Goal: Task Accomplishment & Management: Complete application form

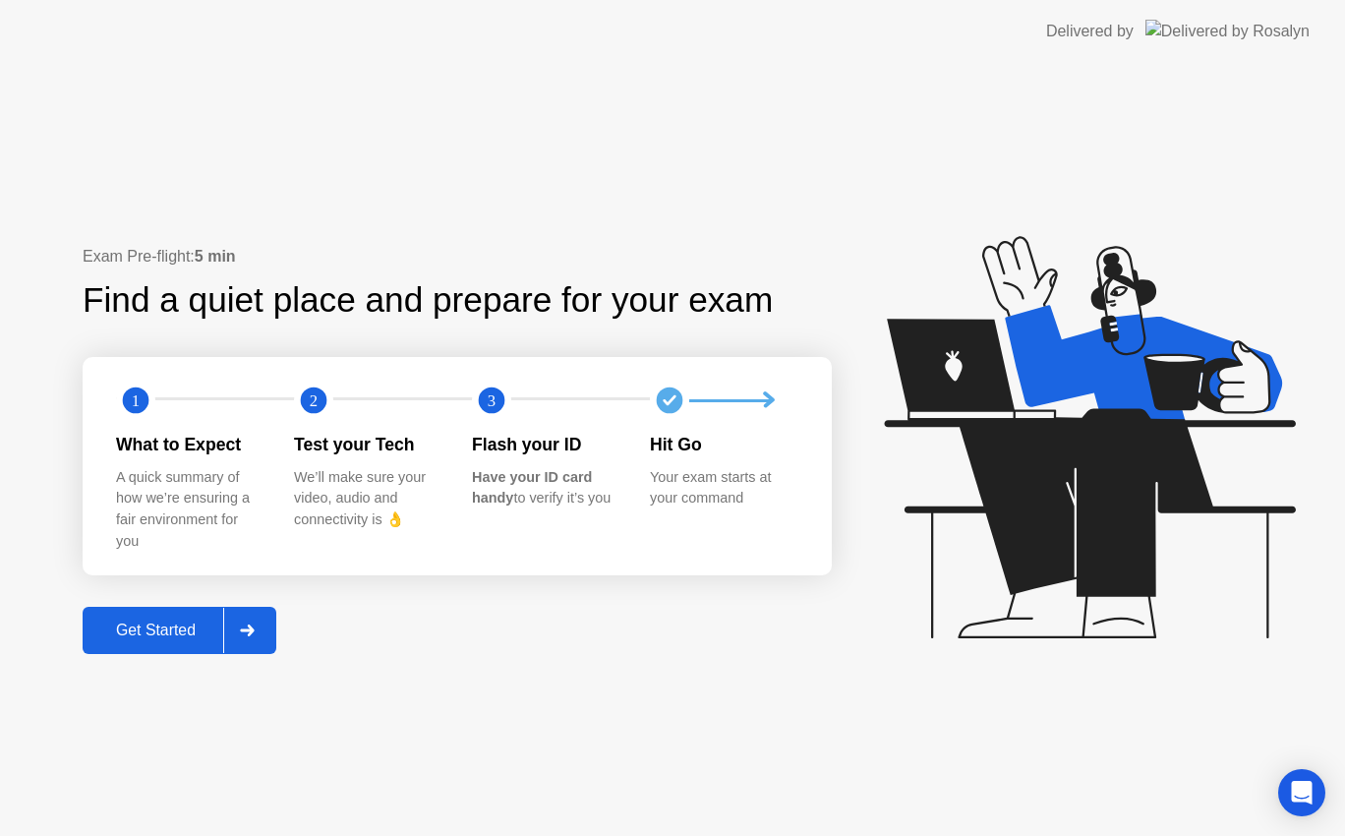
click at [115, 632] on div "Get Started" at bounding box center [155, 630] width 135 height 18
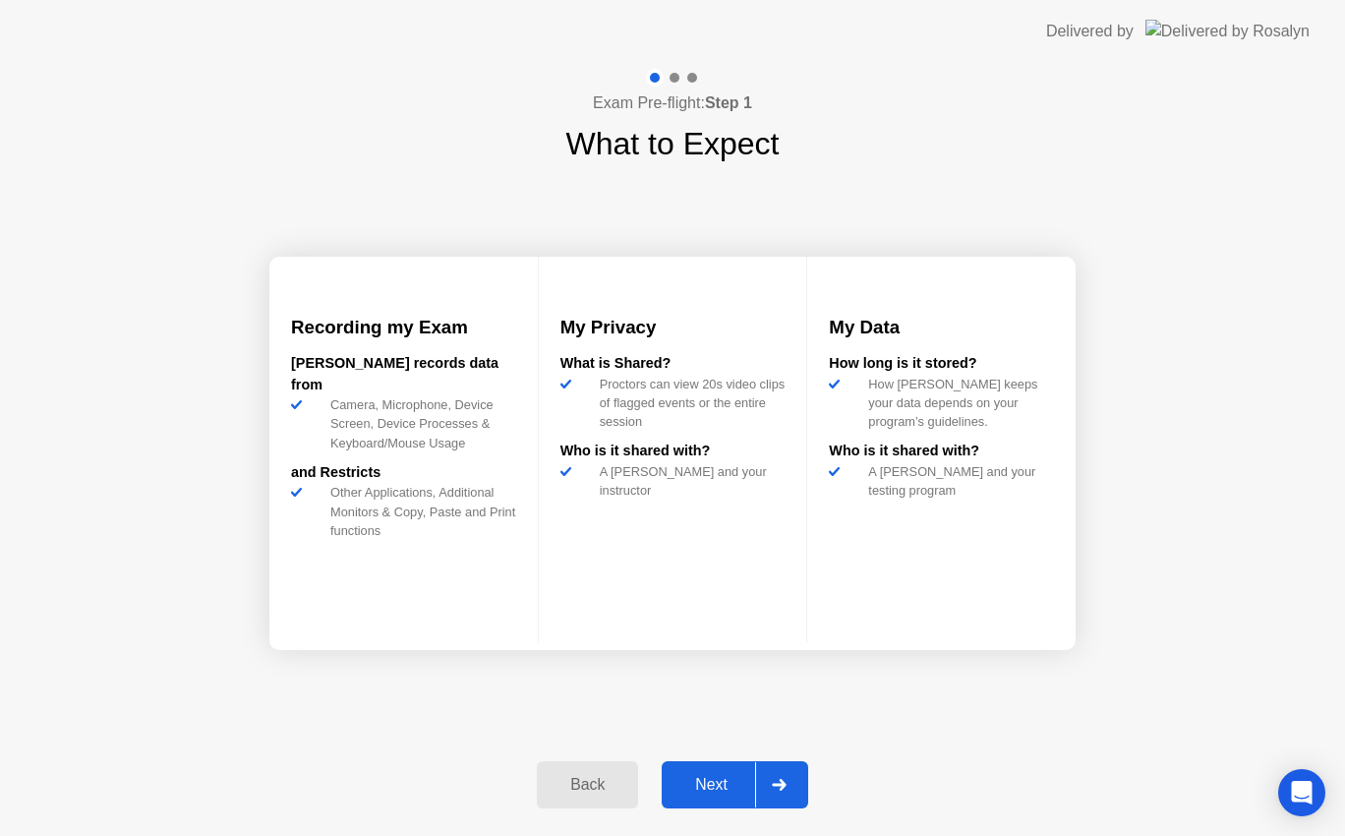
click at [696, 780] on div "Next" at bounding box center [712, 785] width 88 height 18
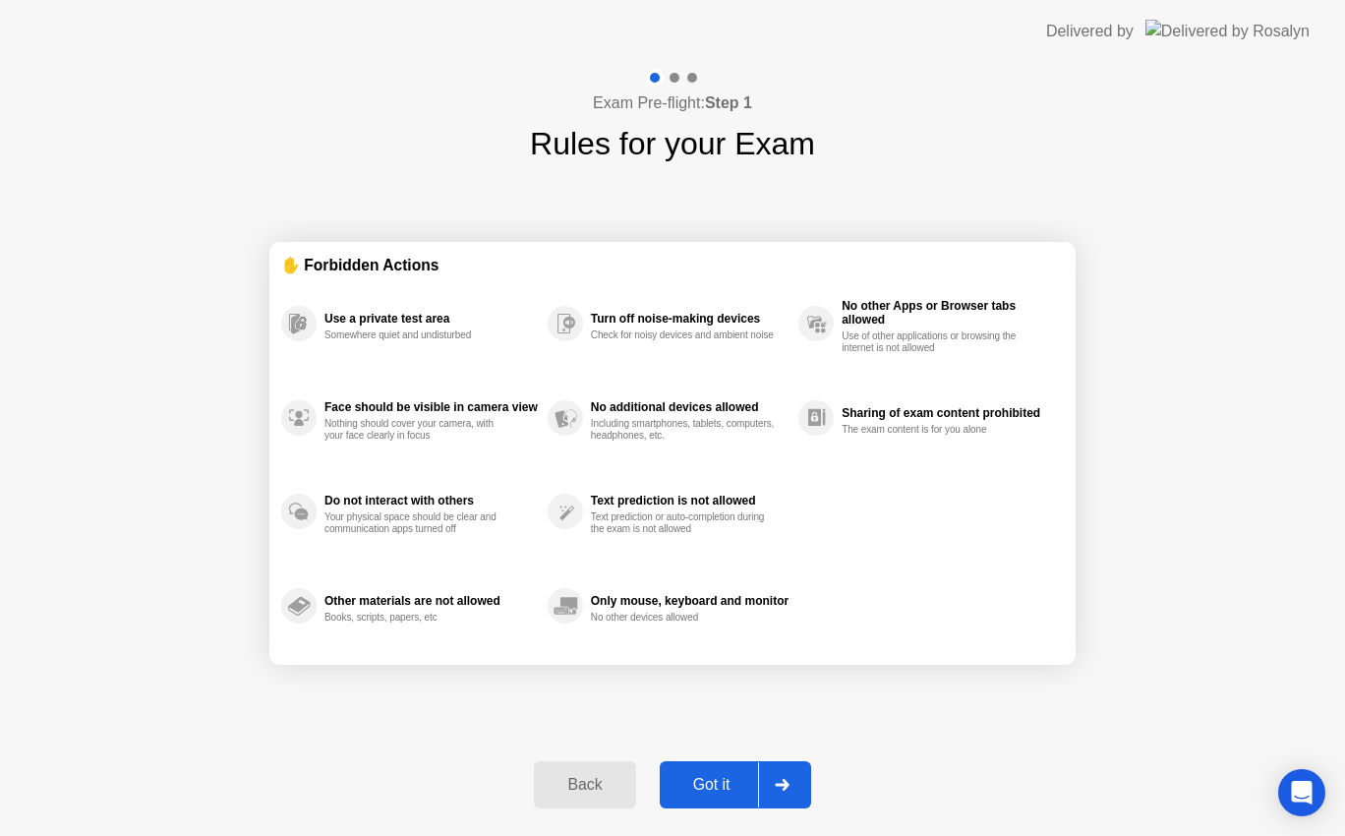
click at [696, 780] on div "Got it" at bounding box center [712, 785] width 92 height 18
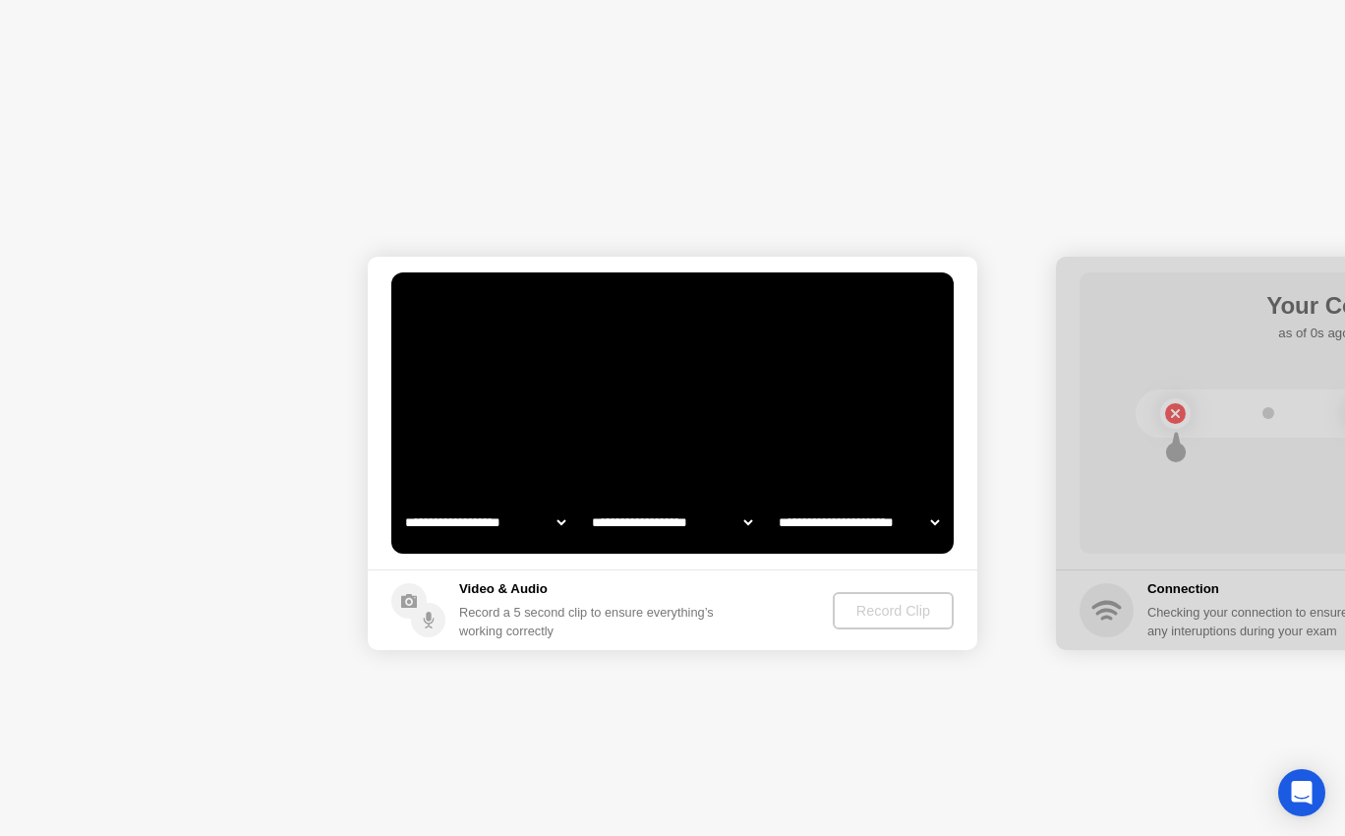
select select "**********"
select select "*******"
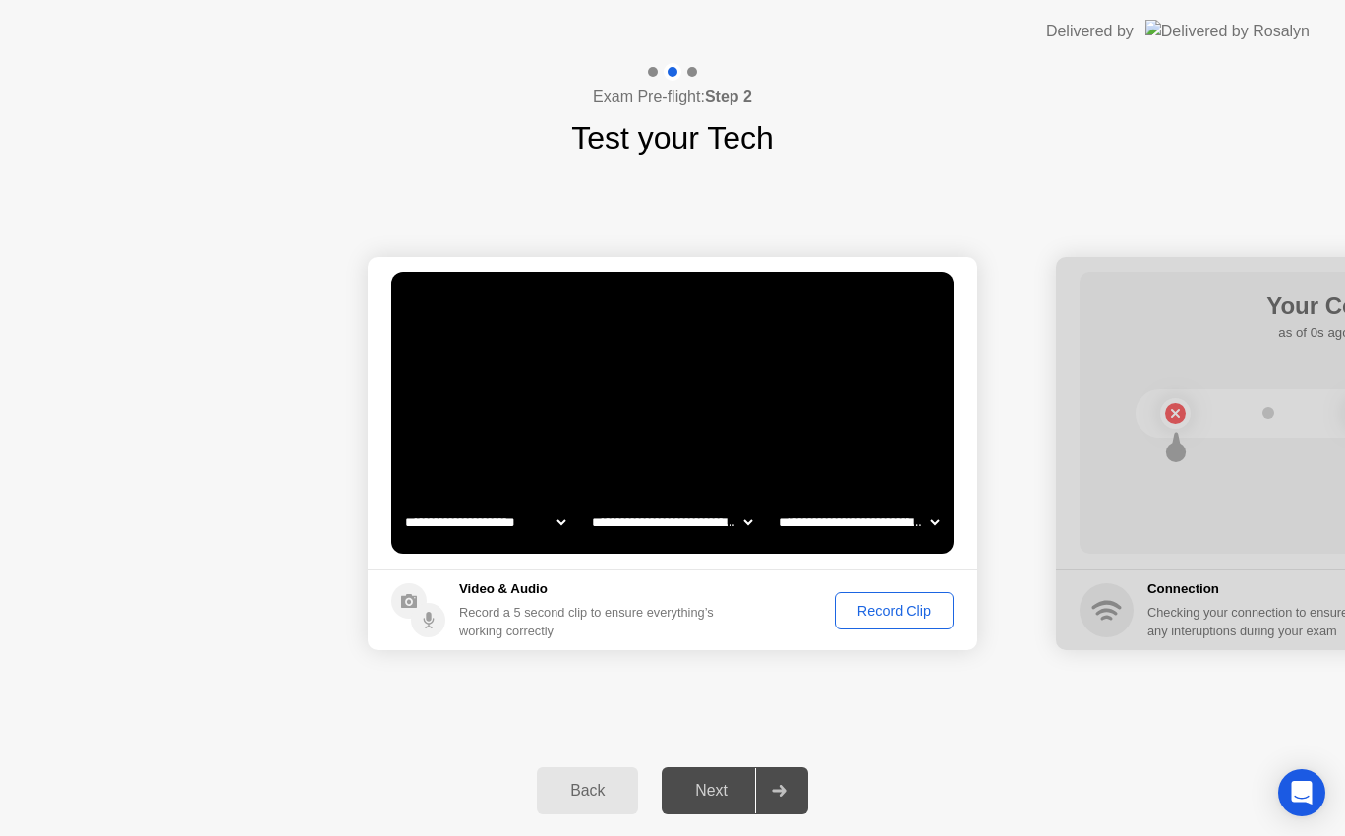
click at [709, 783] on div "Next" at bounding box center [712, 791] width 88 height 18
click at [897, 608] on div "Record Clip" at bounding box center [894, 611] width 105 height 16
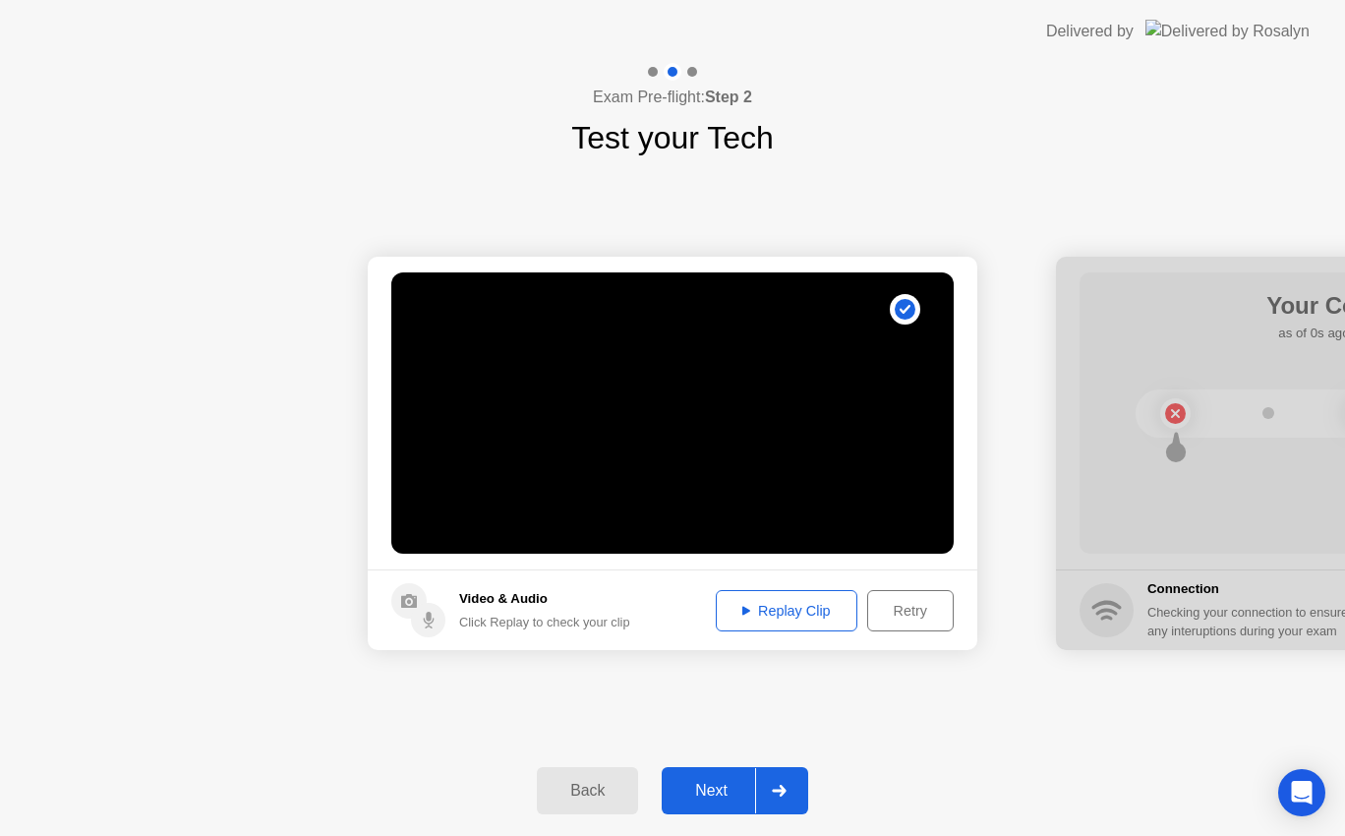
click at [712, 786] on div "Next" at bounding box center [712, 791] width 88 height 18
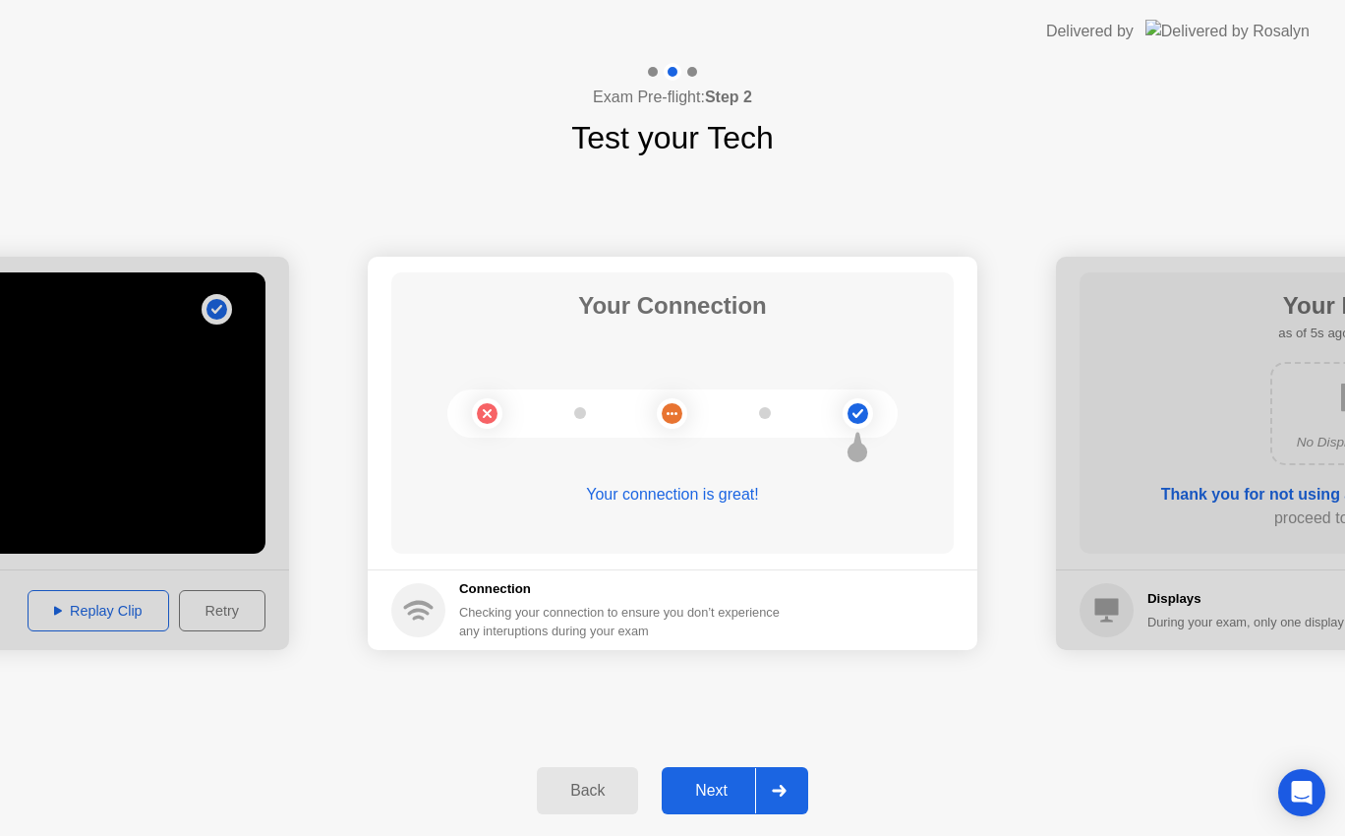
click at [734, 786] on div "Next" at bounding box center [712, 791] width 88 height 18
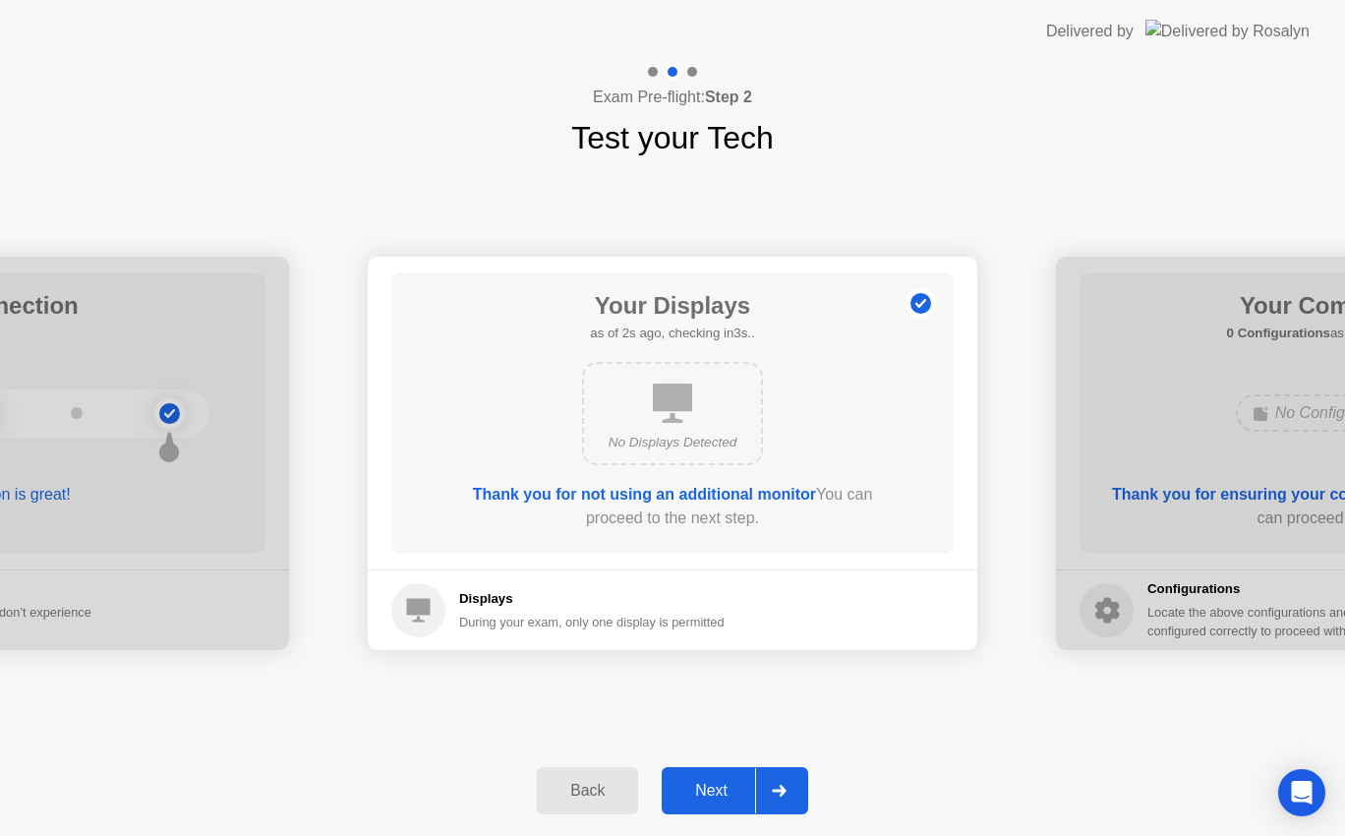
click at [732, 789] on div "Next" at bounding box center [712, 791] width 88 height 18
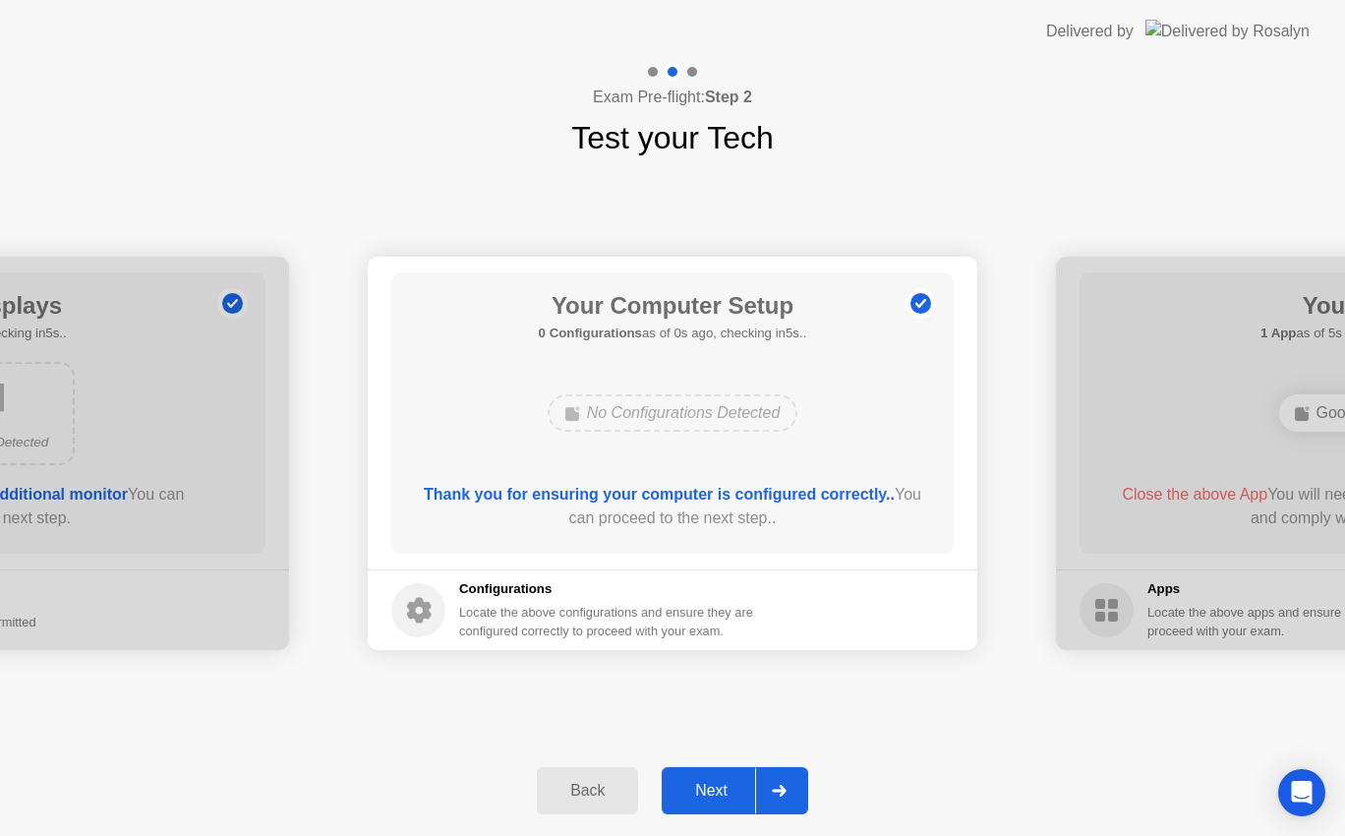
click at [732, 789] on div "Next" at bounding box center [712, 791] width 88 height 18
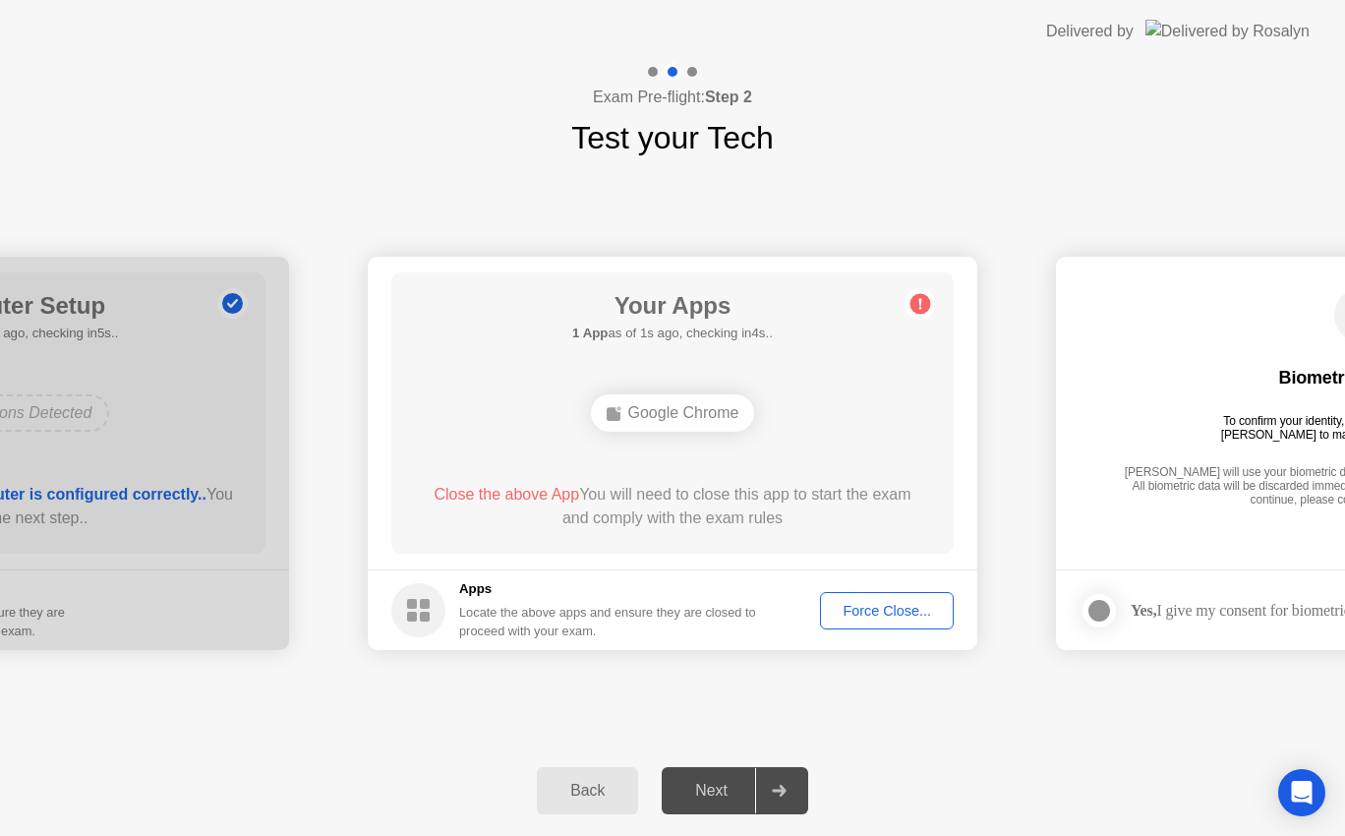
click at [883, 609] on div "Force Close..." at bounding box center [887, 611] width 120 height 16
click at [876, 616] on div "Force Close..." at bounding box center [887, 611] width 120 height 16
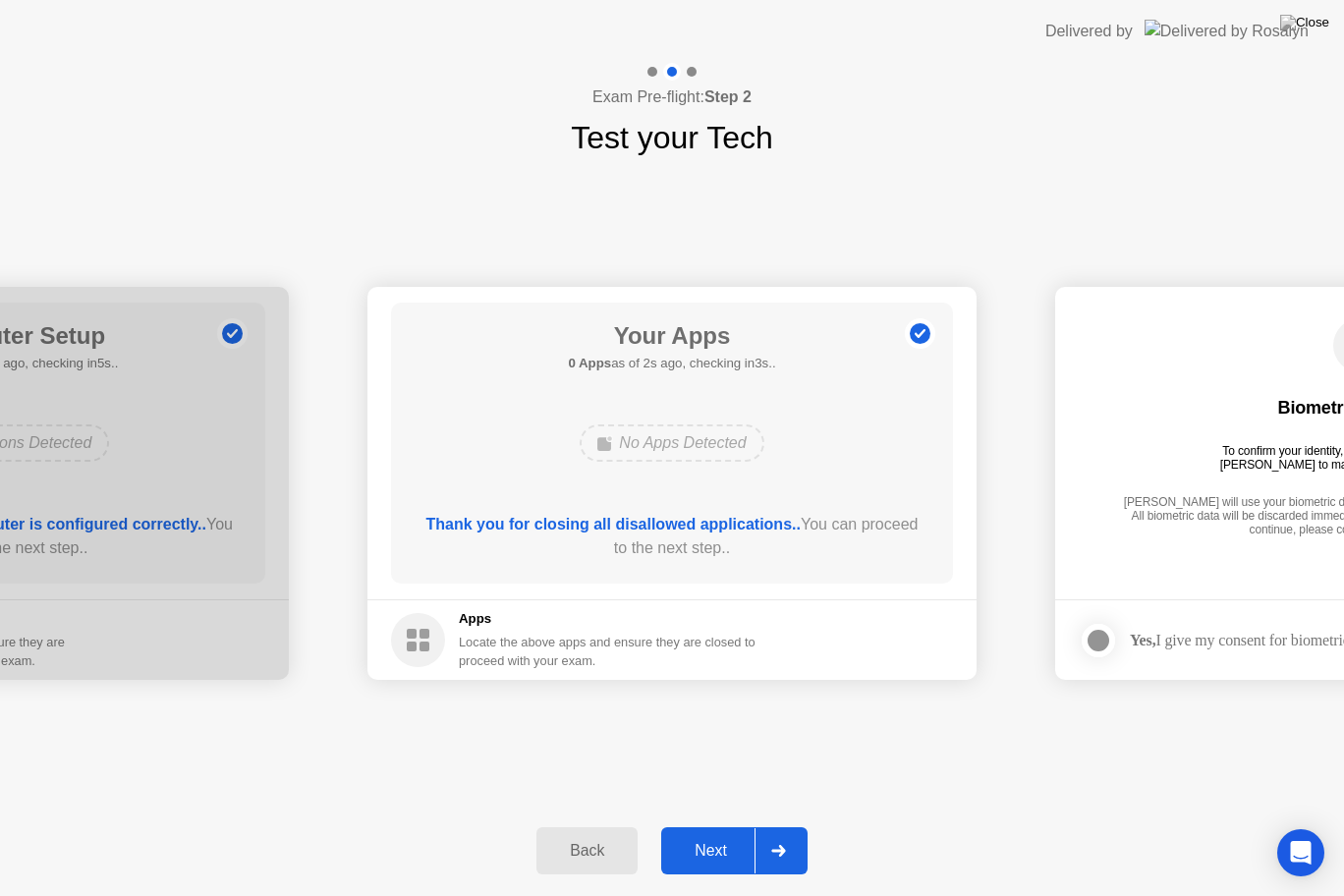
click at [720, 834] on div "Next" at bounding box center [711, 851] width 88 height 18
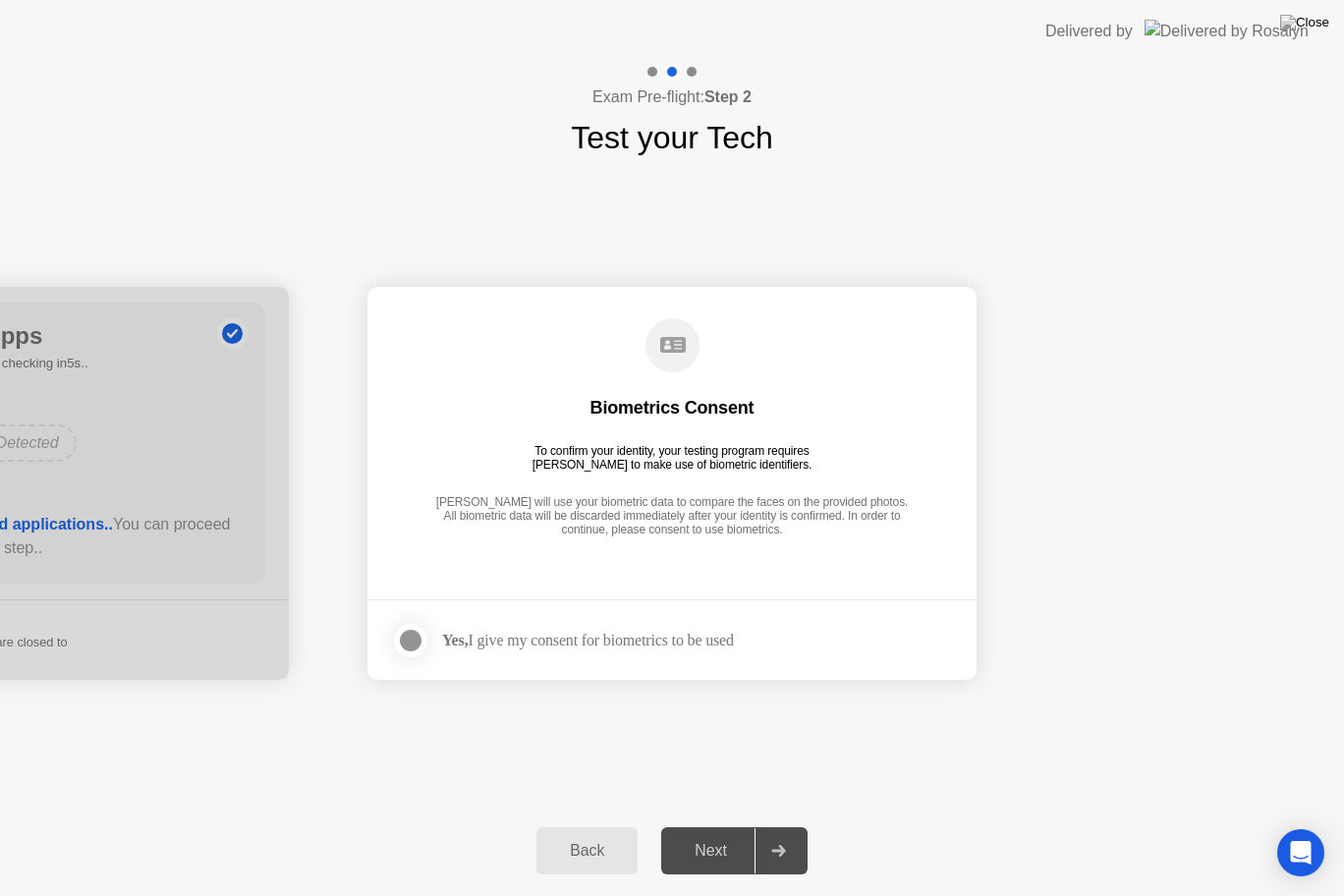
click at [421, 637] on div at bounding box center [411, 640] width 24 height 24
click at [724, 834] on div "Next" at bounding box center [711, 851] width 88 height 18
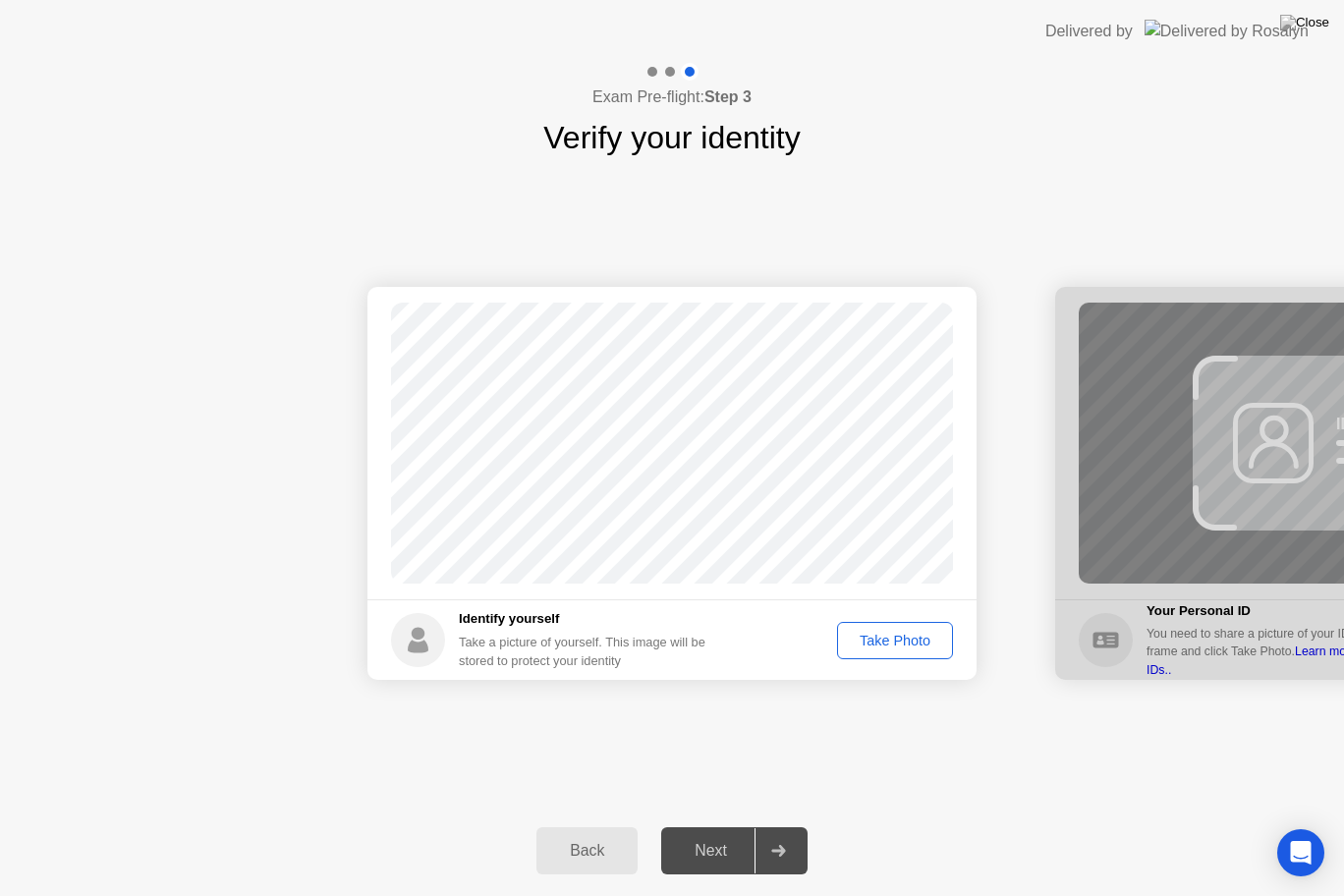
click at [889, 638] on div "Take Photo" at bounding box center [895, 640] width 102 height 16
click at [709, 834] on div "Next" at bounding box center [711, 851] width 88 height 18
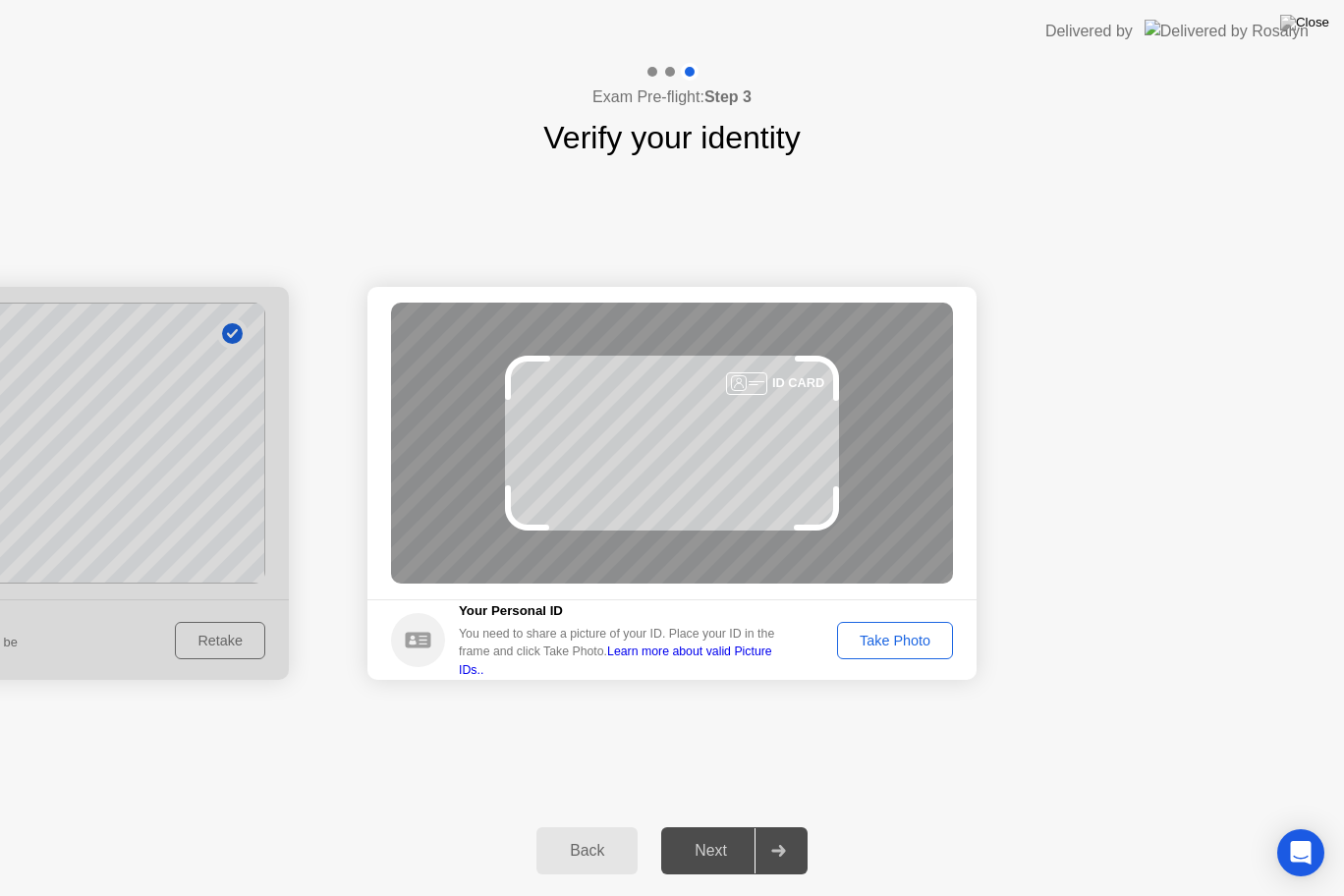
click at [711, 834] on div "Next" at bounding box center [711, 851] width 88 height 18
click at [909, 632] on div "Take Photo" at bounding box center [895, 640] width 102 height 16
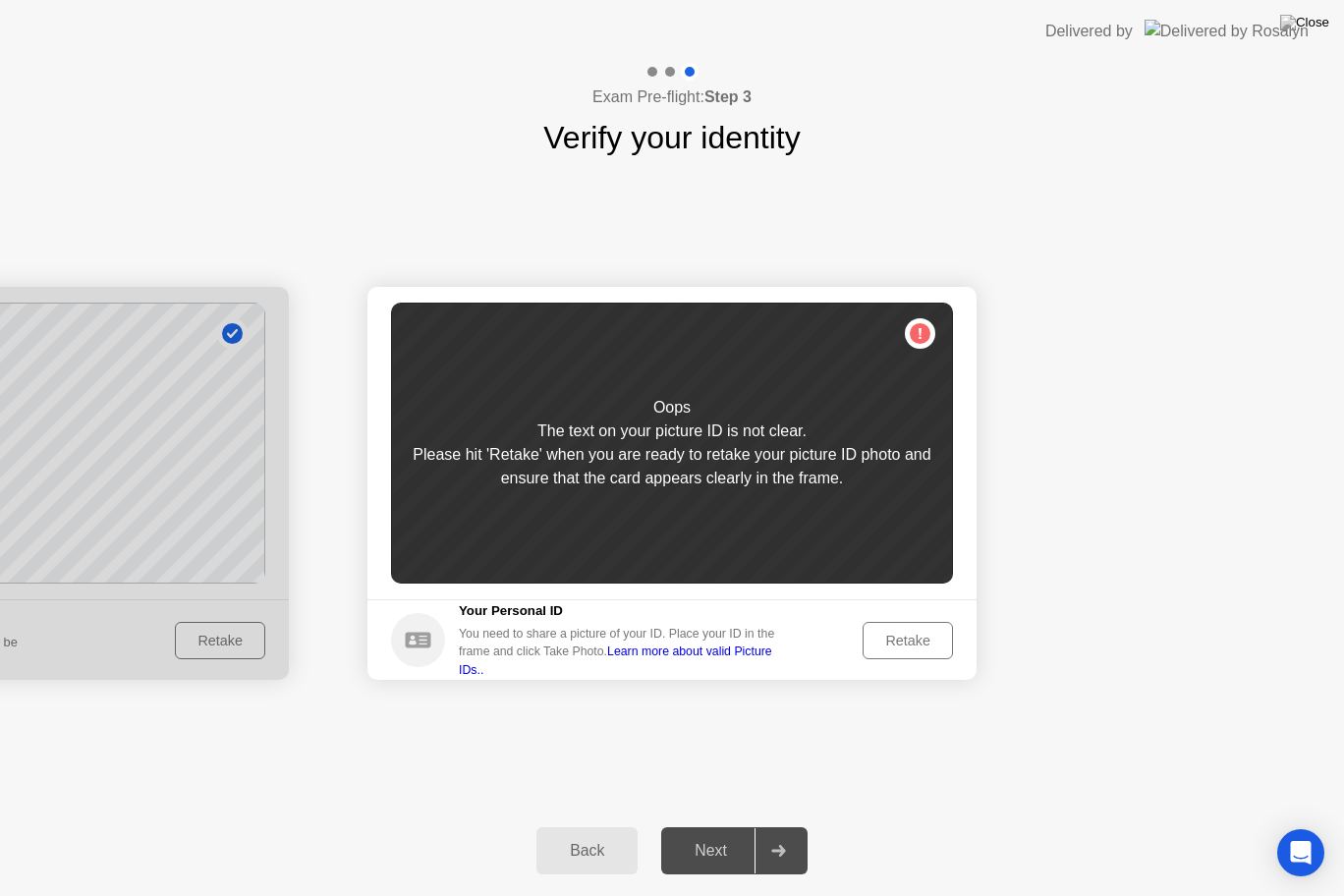
click at [887, 636] on div "Retake" at bounding box center [907, 640] width 77 height 16
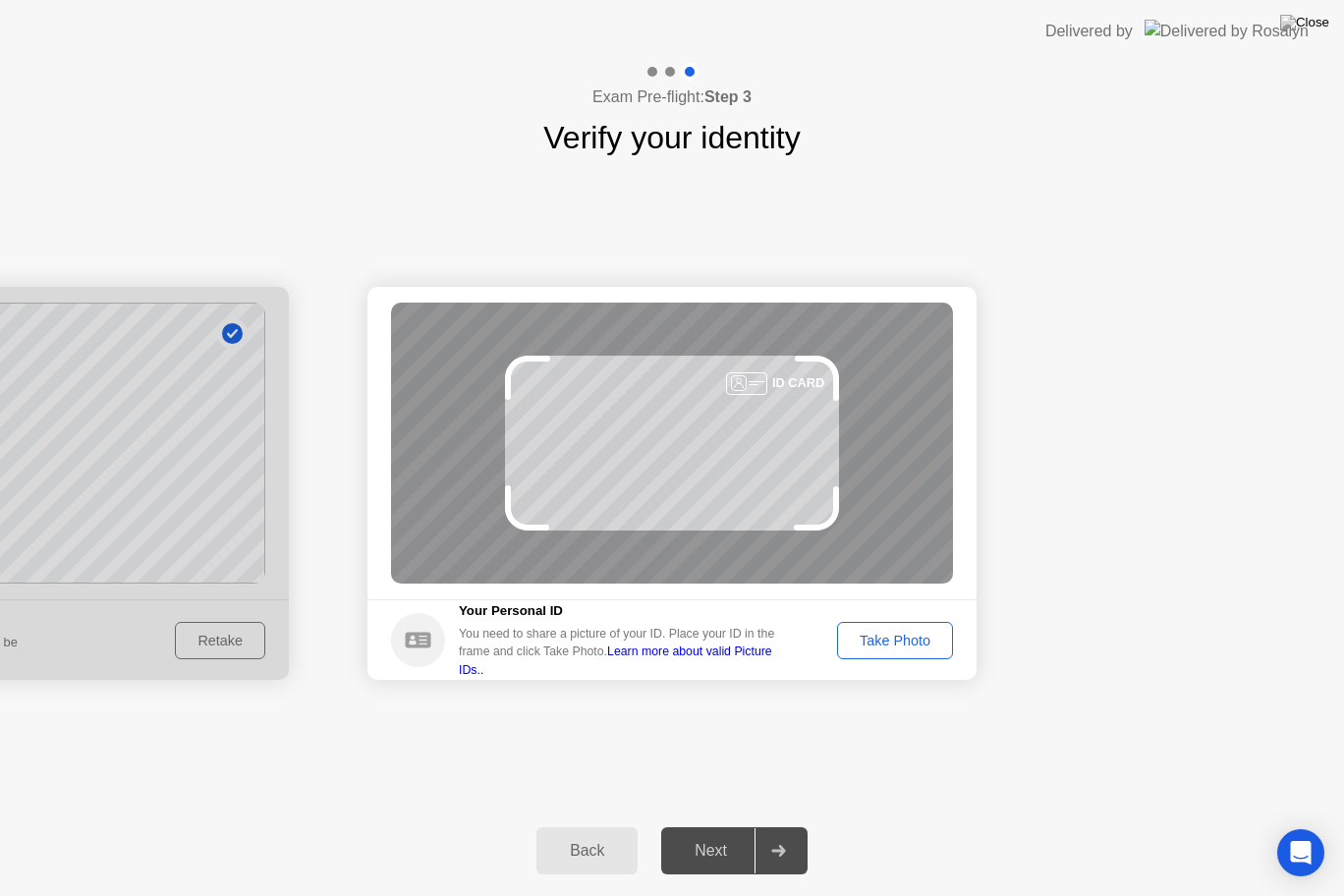
click at [928, 632] on div "Take Photo" at bounding box center [895, 640] width 102 height 16
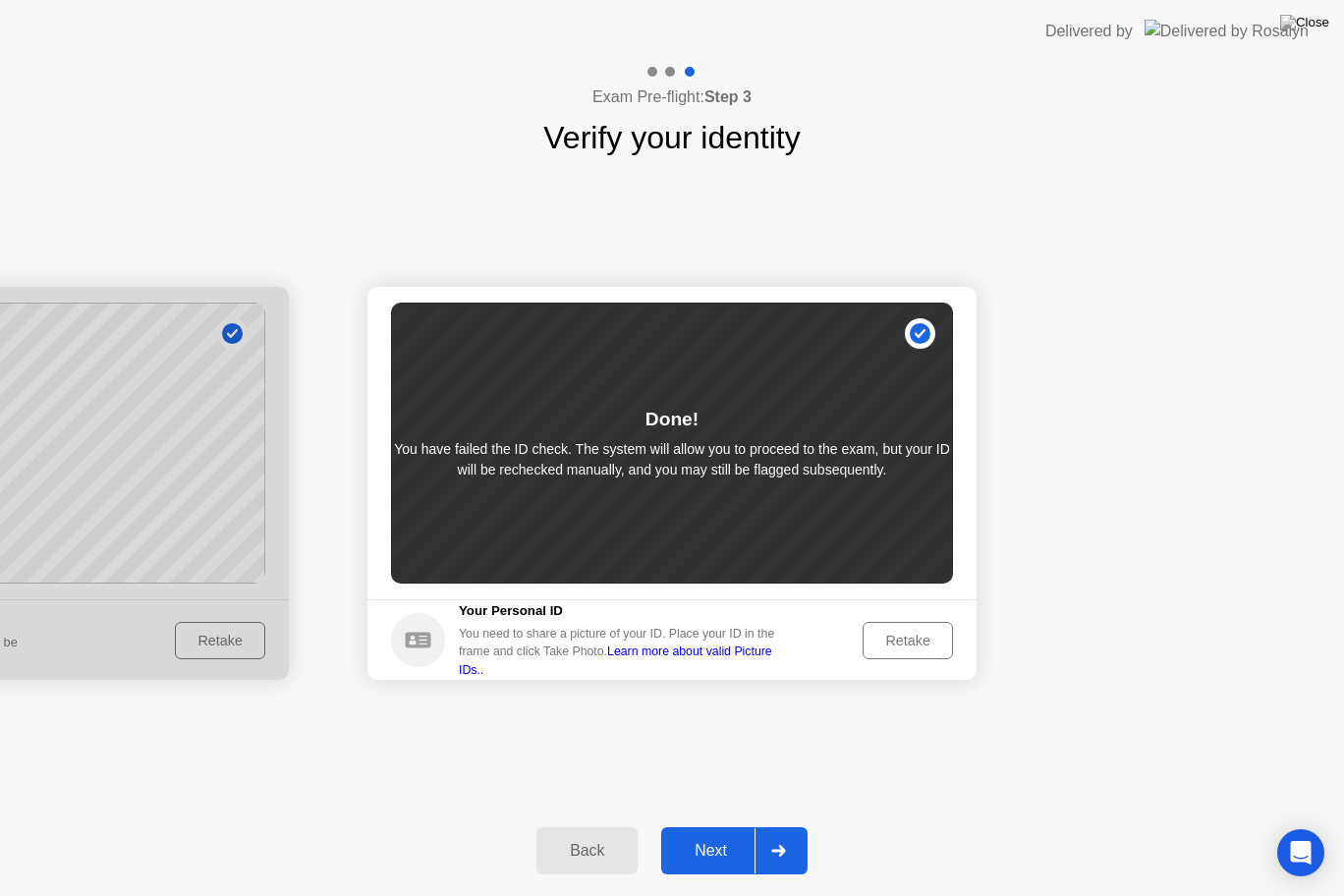
click at [690, 834] on div "Next" at bounding box center [711, 851] width 88 height 18
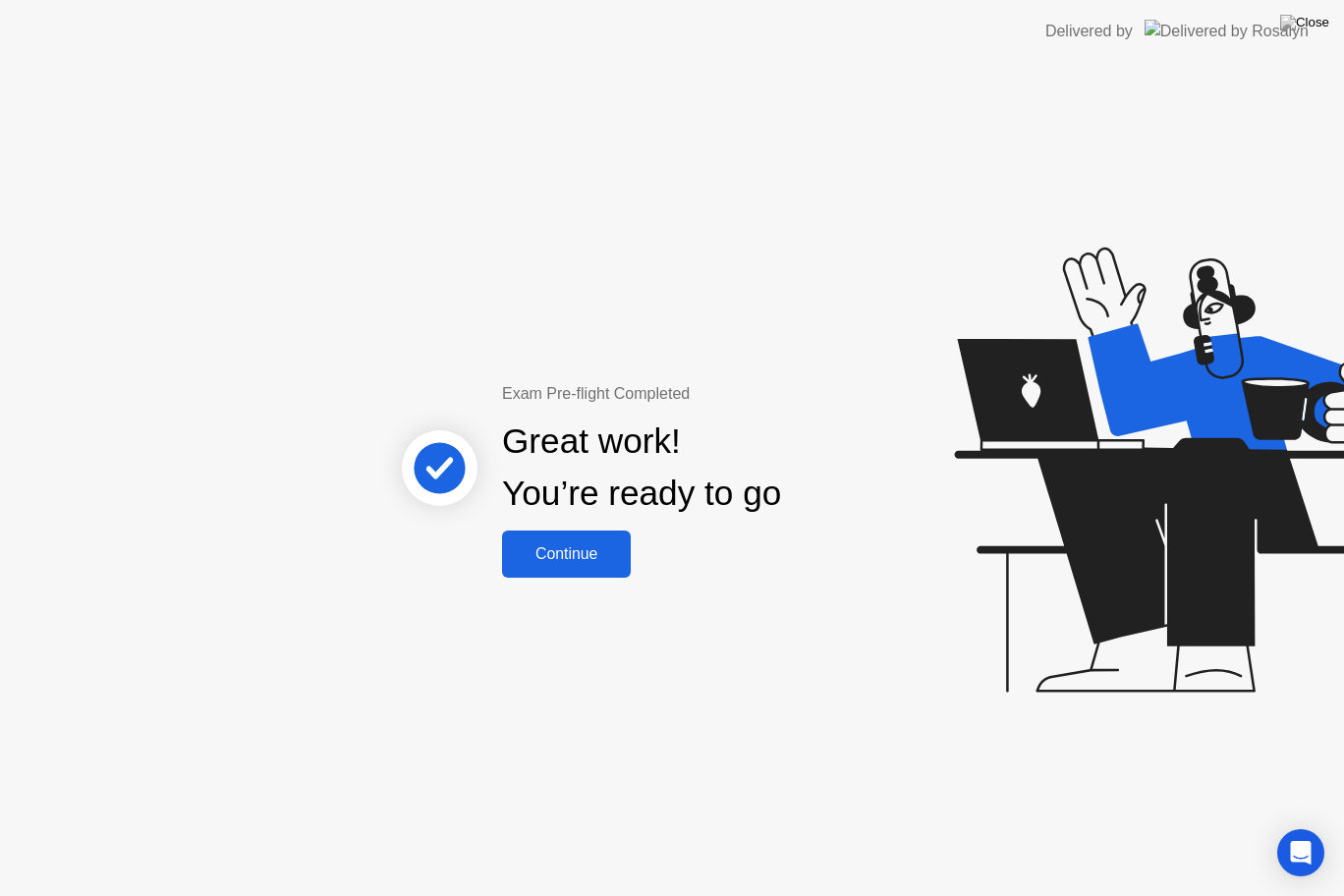
click at [559, 548] on div "Continue" at bounding box center [566, 554] width 117 height 18
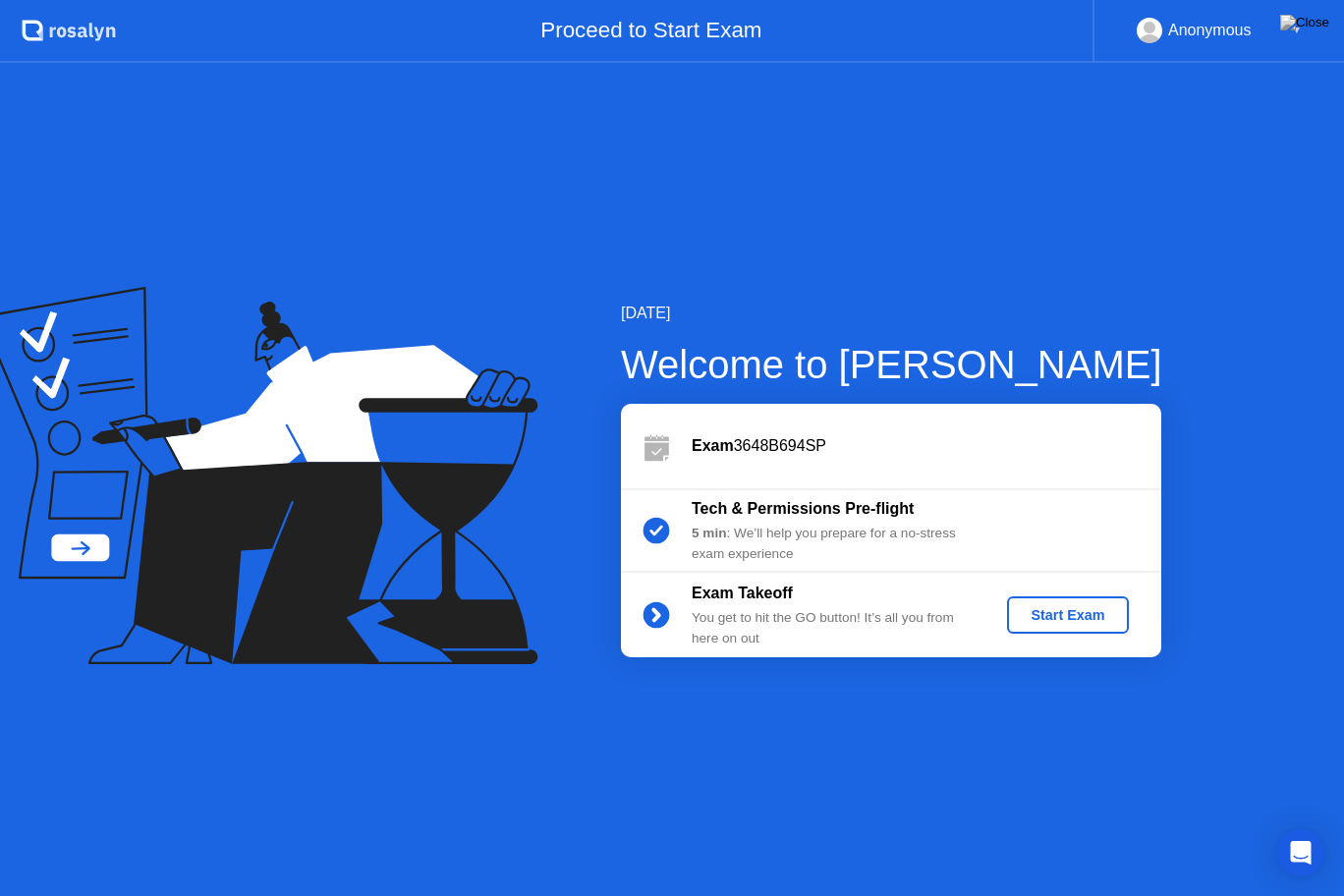
click at [1080, 610] on div "Start Exam" at bounding box center [1067, 615] width 105 height 16
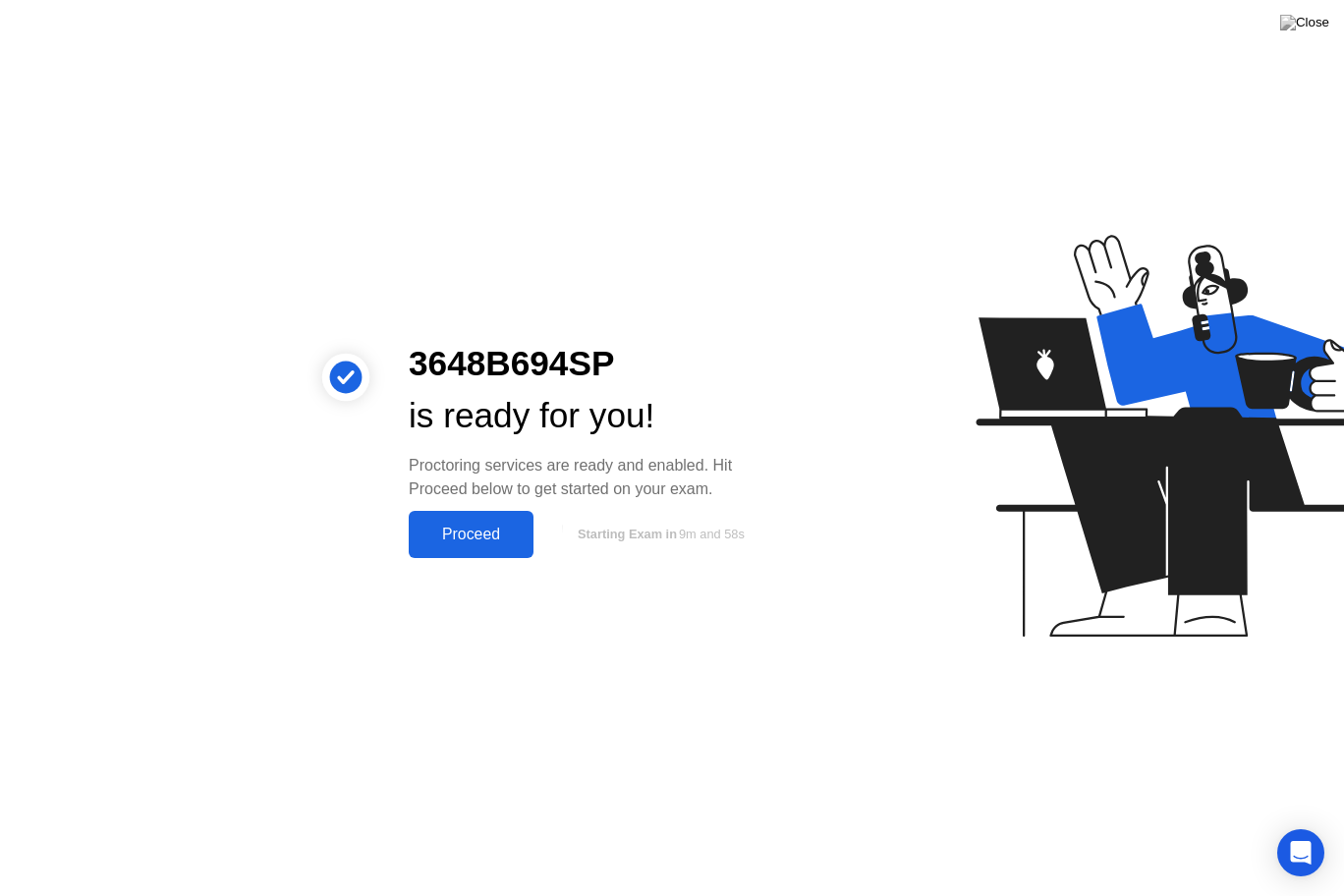
click at [449, 542] on div "Proceed" at bounding box center [471, 534] width 113 height 18
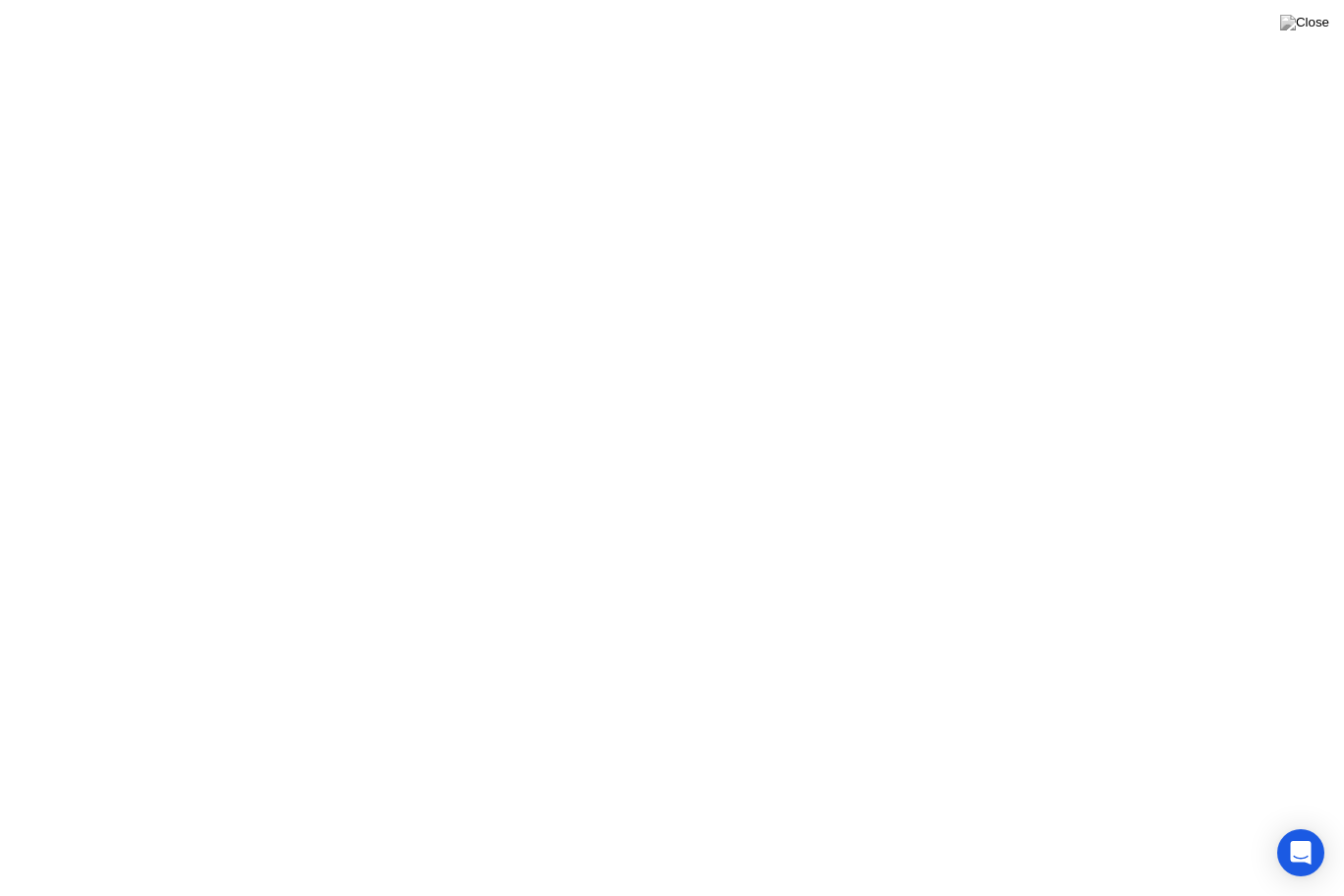
click button "Got it"
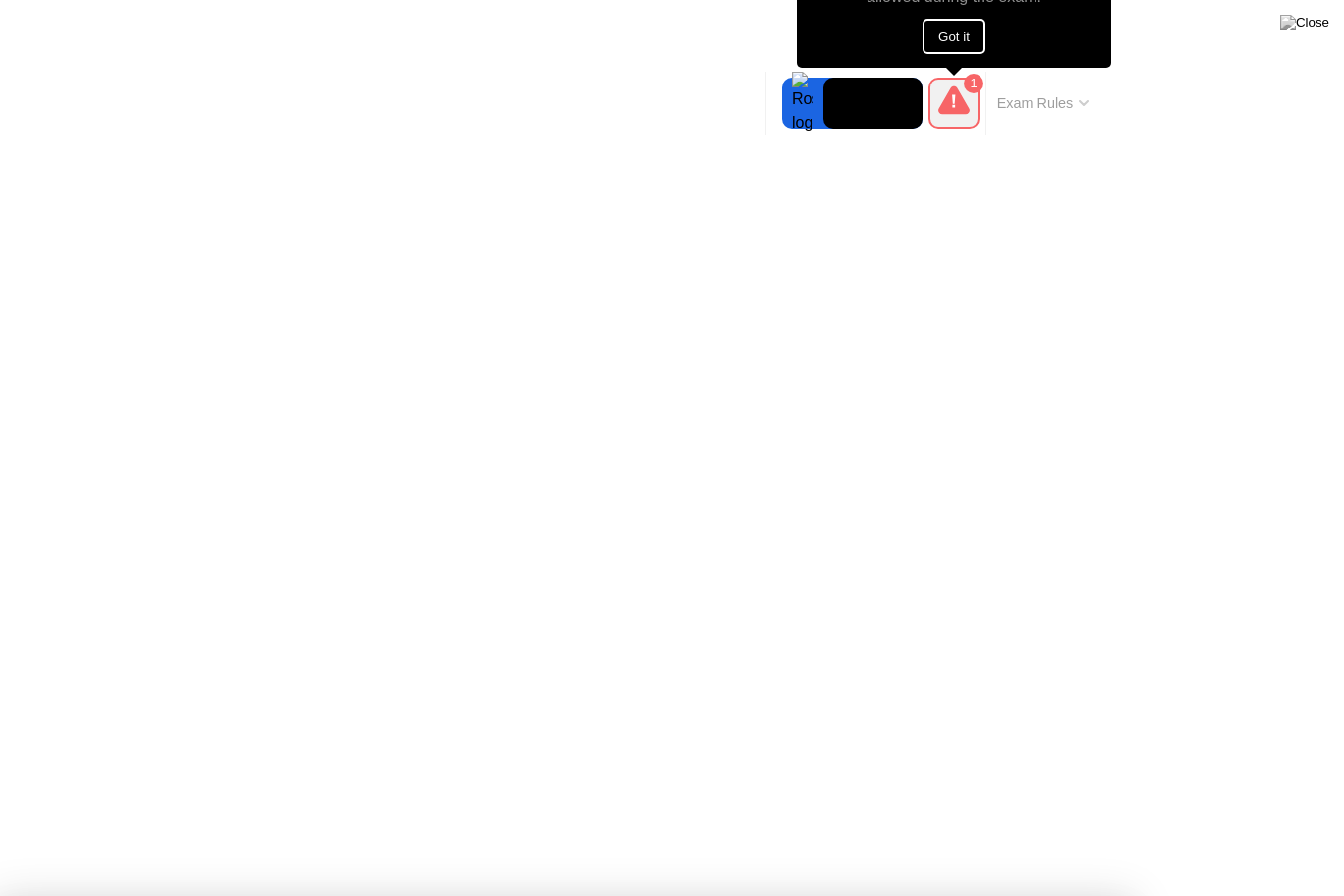
click at [933, 29] on button "Got it" at bounding box center [953, 36] width 63 height 35
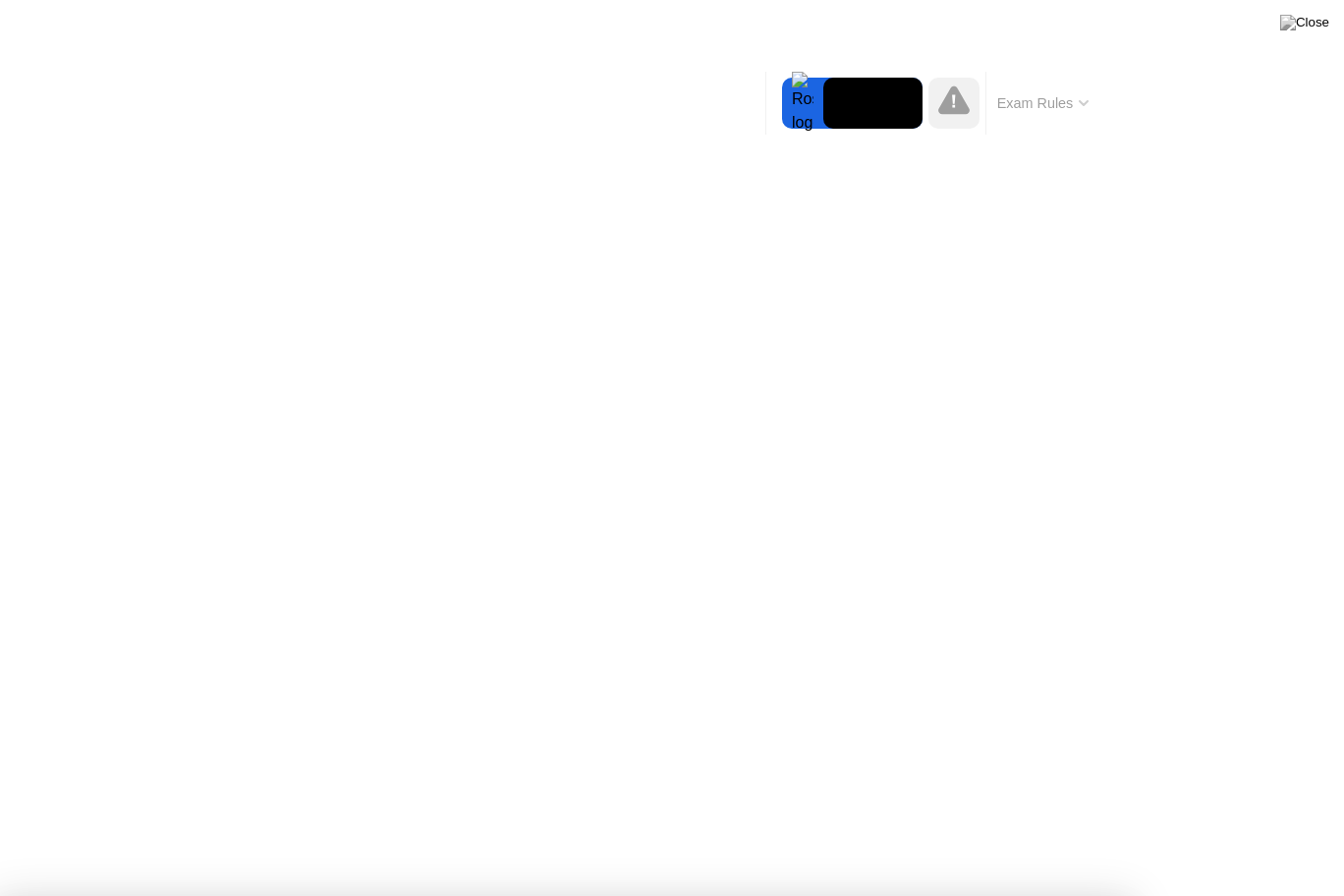
click at [940, 834] on div at bounding box center [672, 896] width 1344 height 0
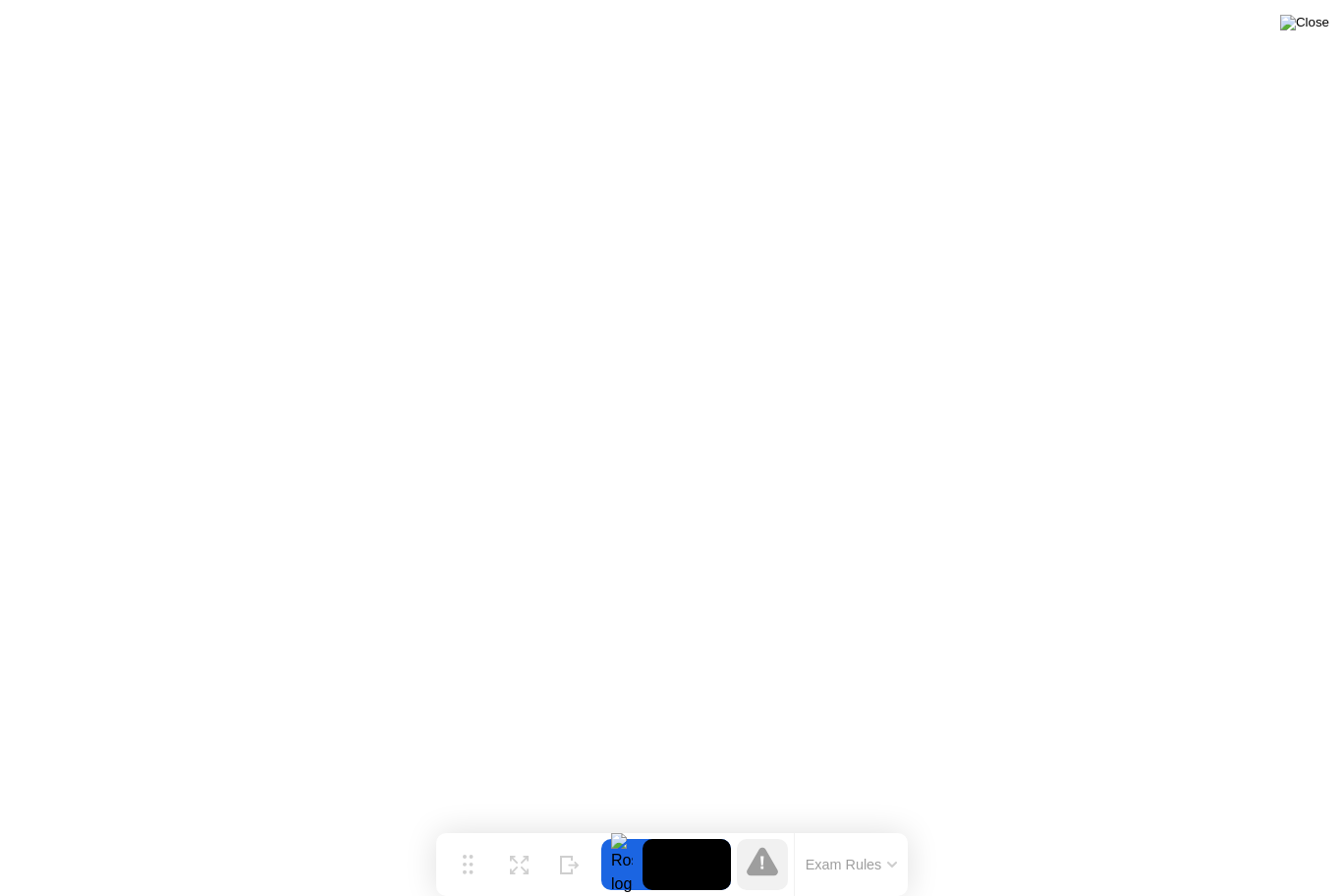
click at [1324, 29] on img at bounding box center [1304, 23] width 49 height 16
